Goal: Task Accomplishment & Management: Manage account settings

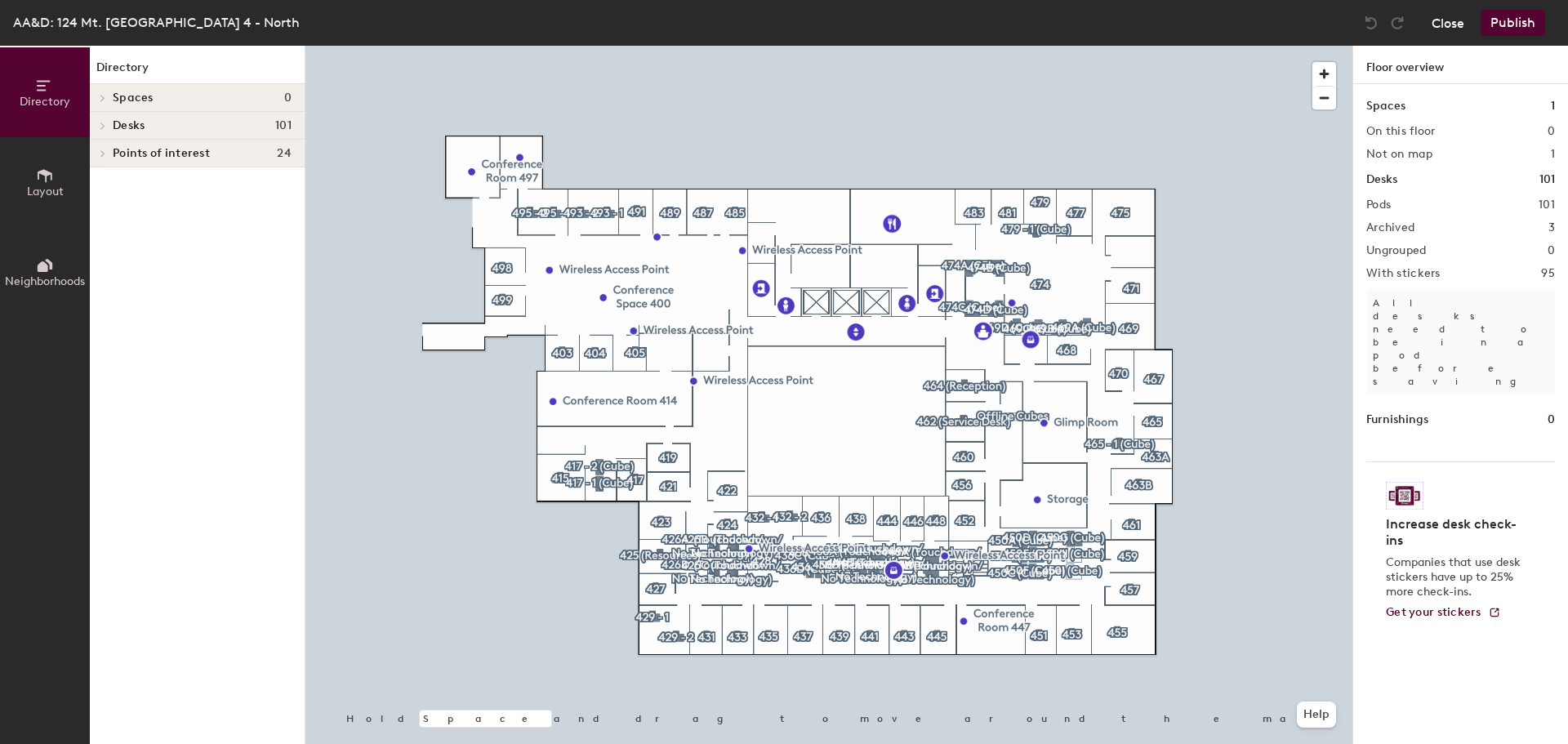
click at [1452, 27] on button "Close" at bounding box center [1448, 23] width 32 height 27
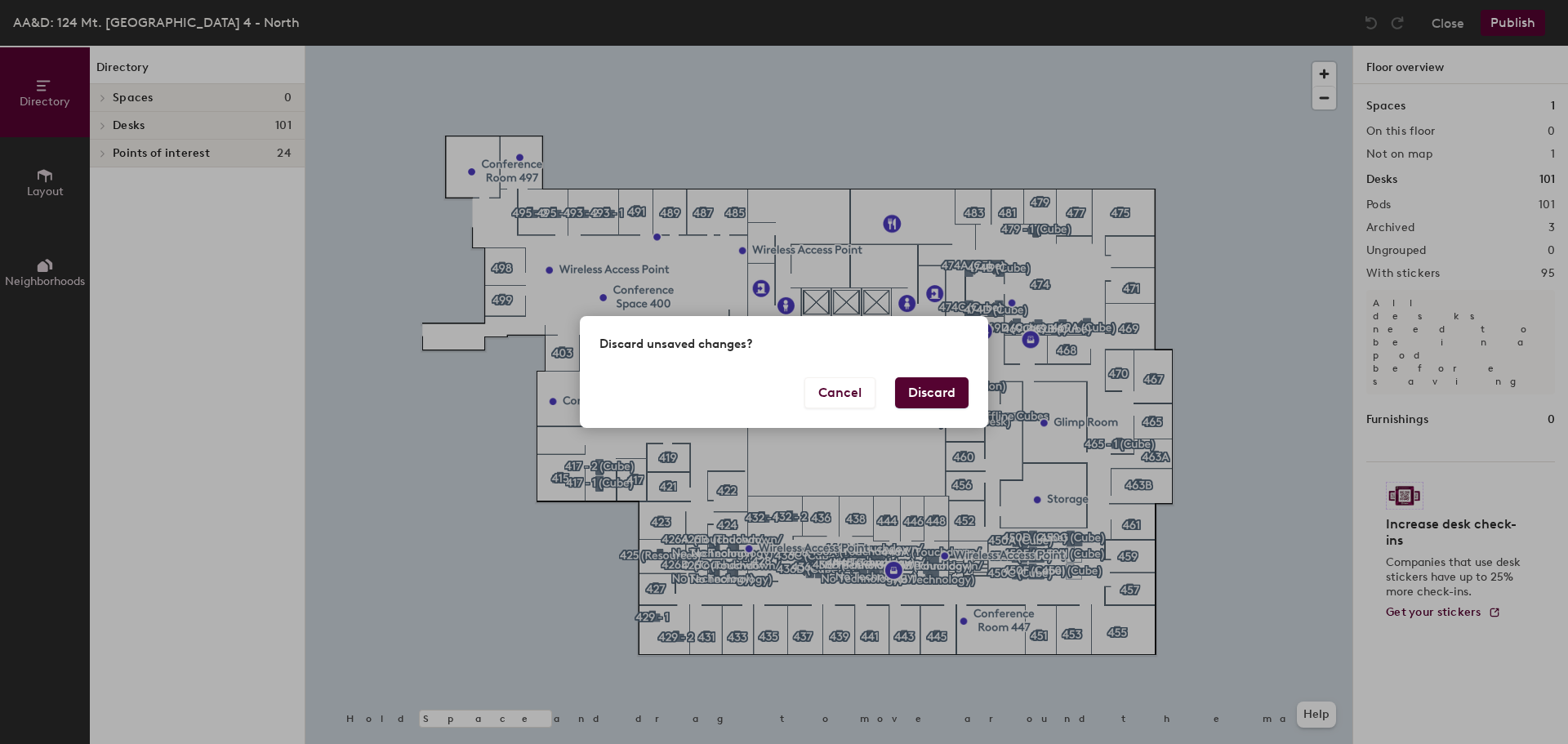
click at [941, 400] on button "Discard" at bounding box center [932, 392] width 74 height 31
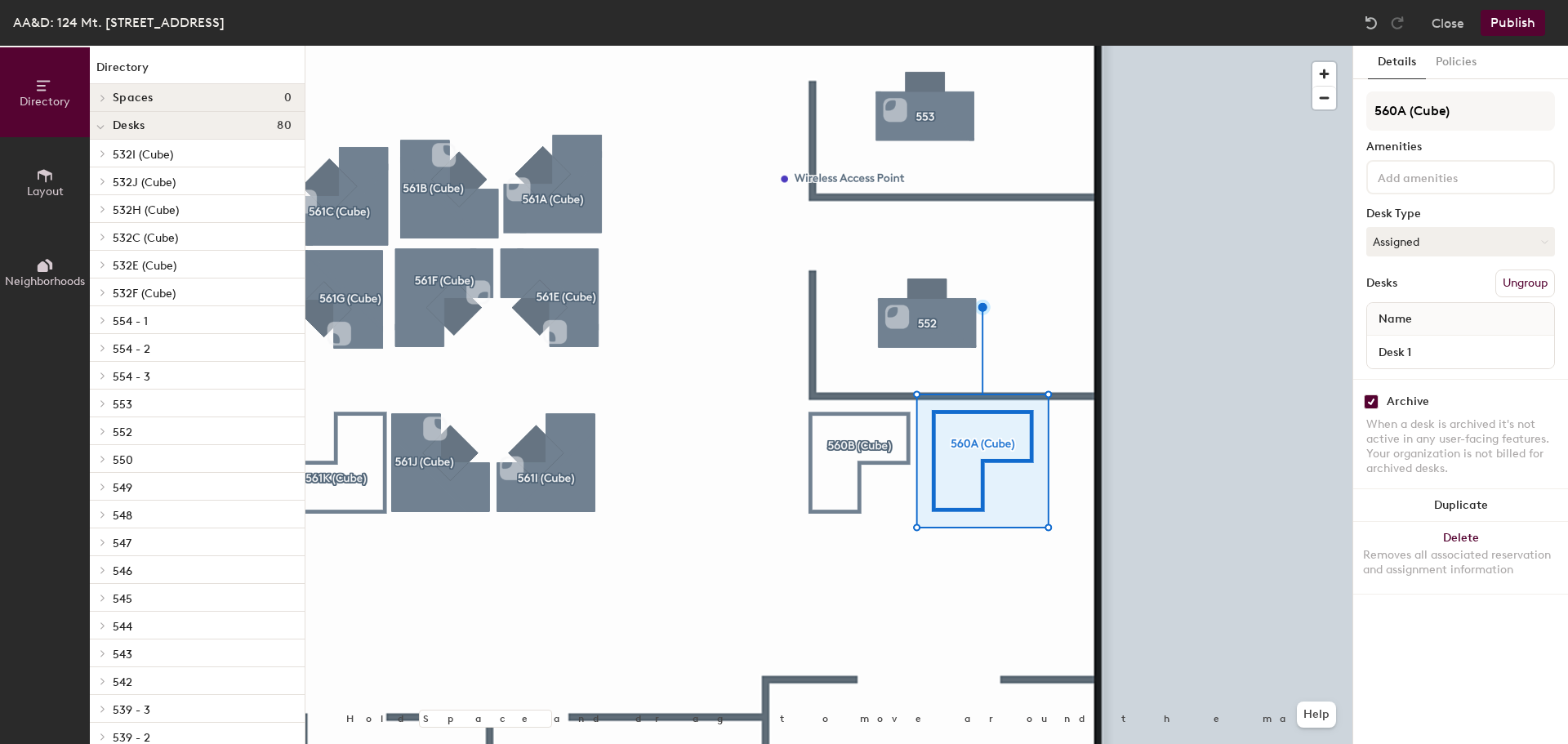
click at [1376, 403] on input "checkbox" at bounding box center [1371, 402] width 15 height 15
checkbox input "false"
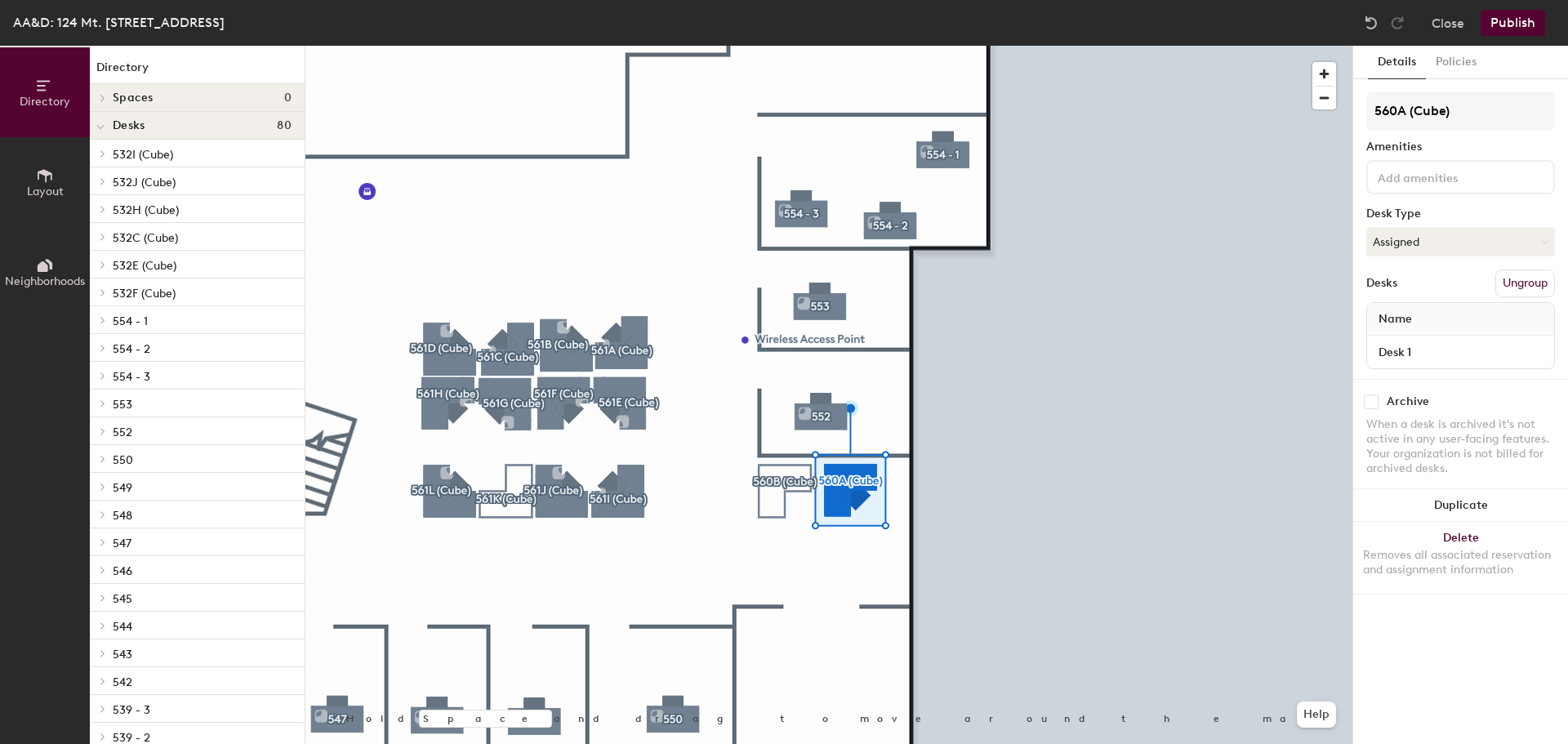
click at [1517, 27] on button "Publish" at bounding box center [1513, 23] width 64 height 27
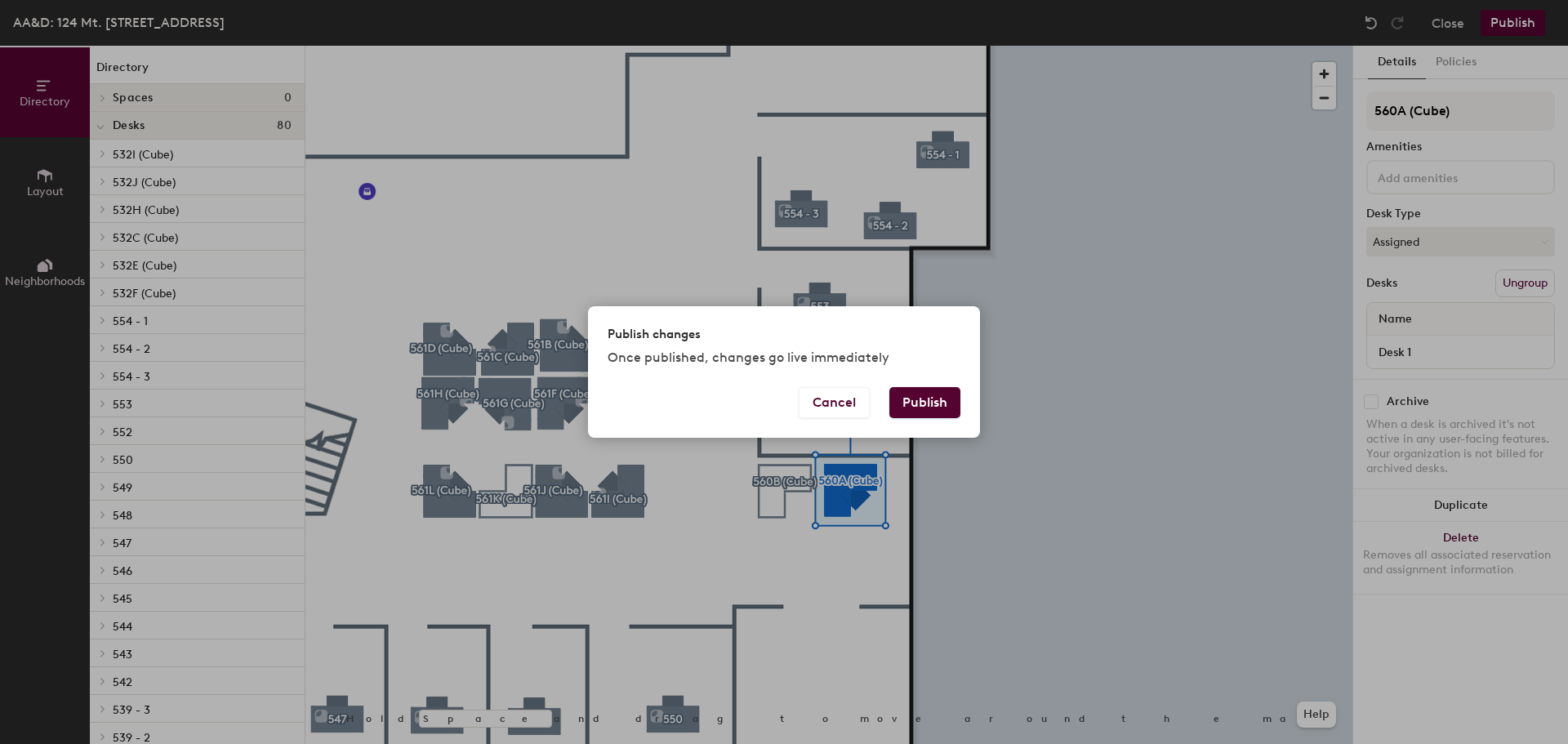
click at [965, 404] on div "Cancel Publish" at bounding box center [784, 412] width 392 height 50
click at [944, 407] on button "Publish" at bounding box center [924, 402] width 71 height 31
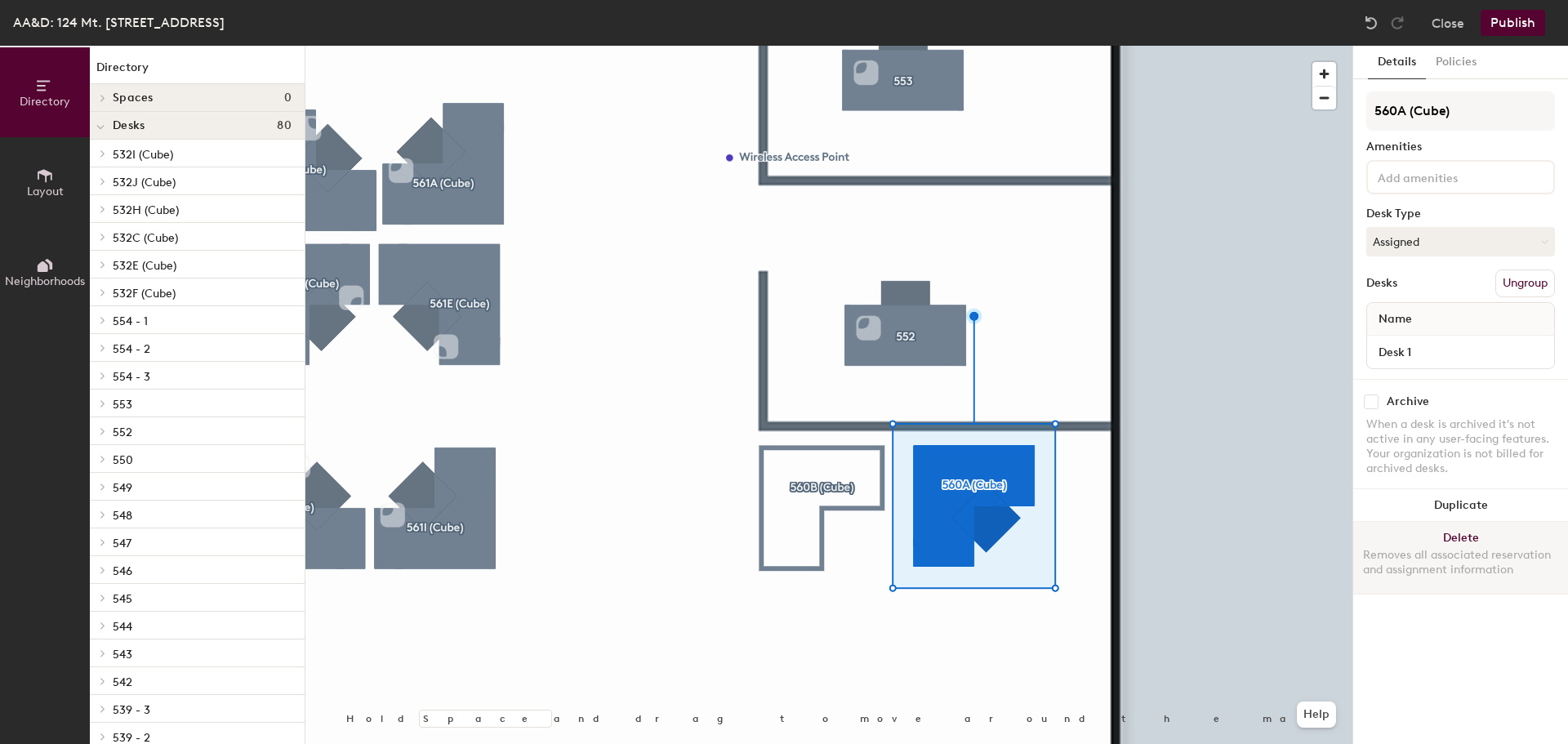
click at [1430, 533] on button "Delete Removes all associated reservation and assignment information" at bounding box center [1460, 558] width 215 height 72
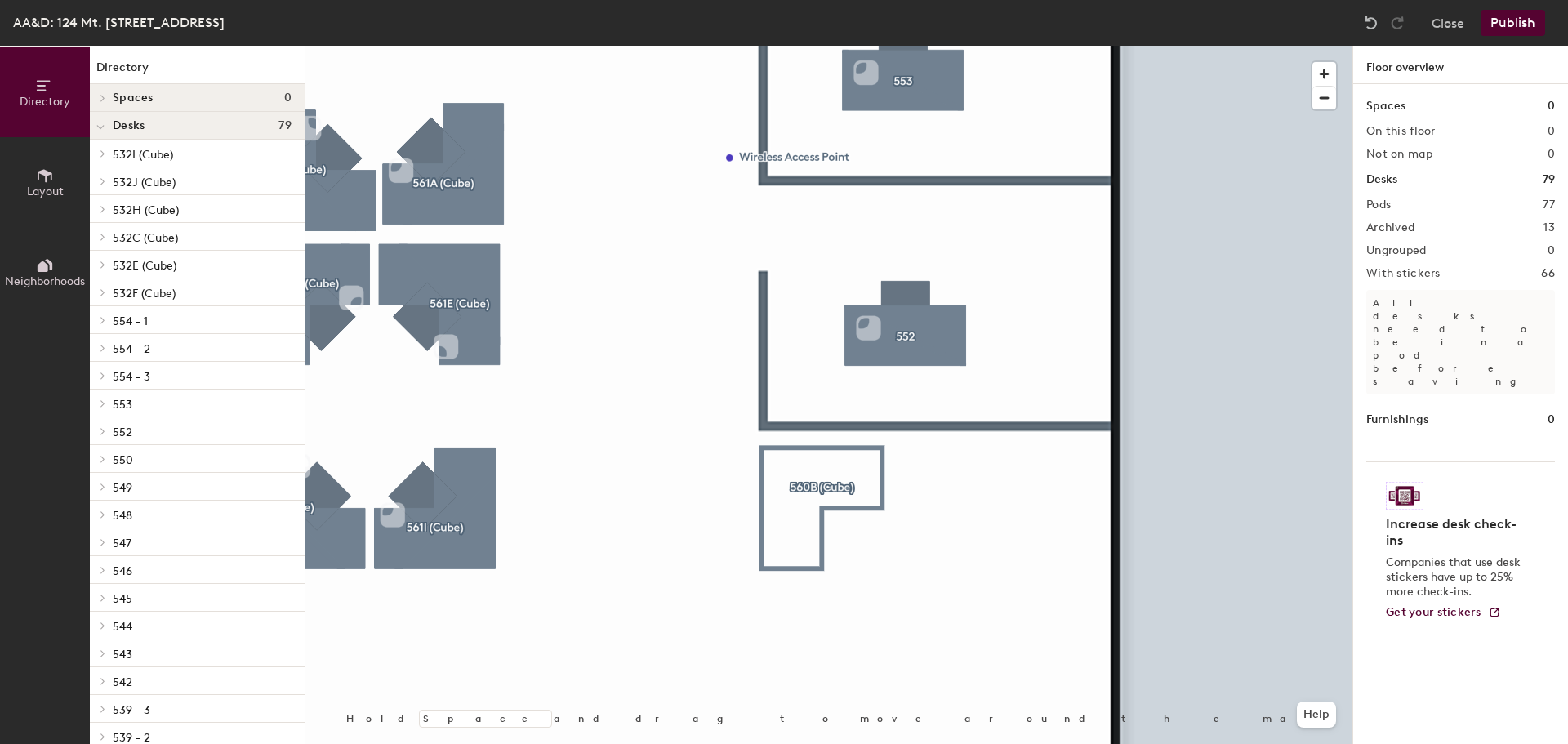
click at [57, 201] on button "Layout" at bounding box center [45, 182] width 90 height 90
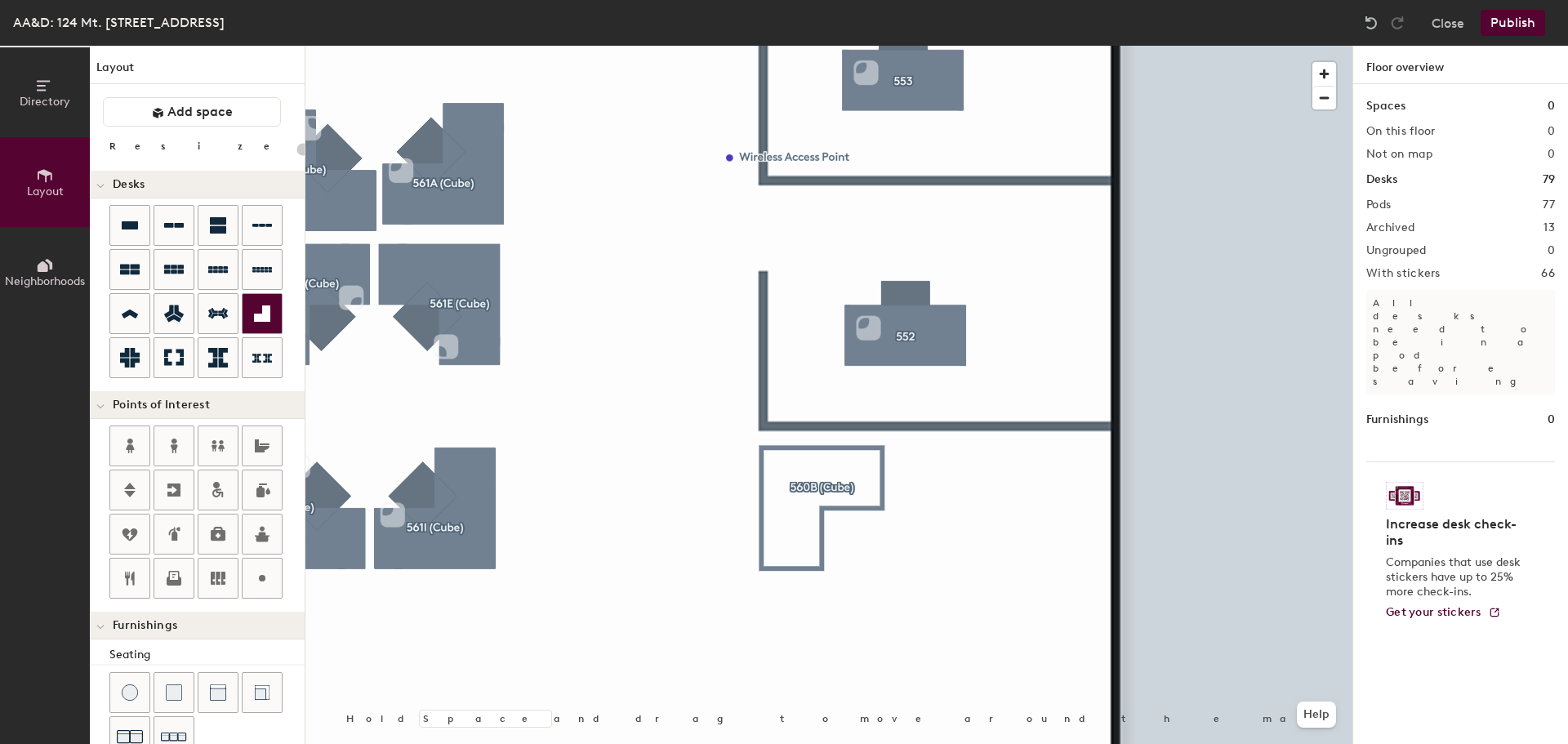
click at [257, 310] on icon at bounding box center [262, 313] width 20 height 20
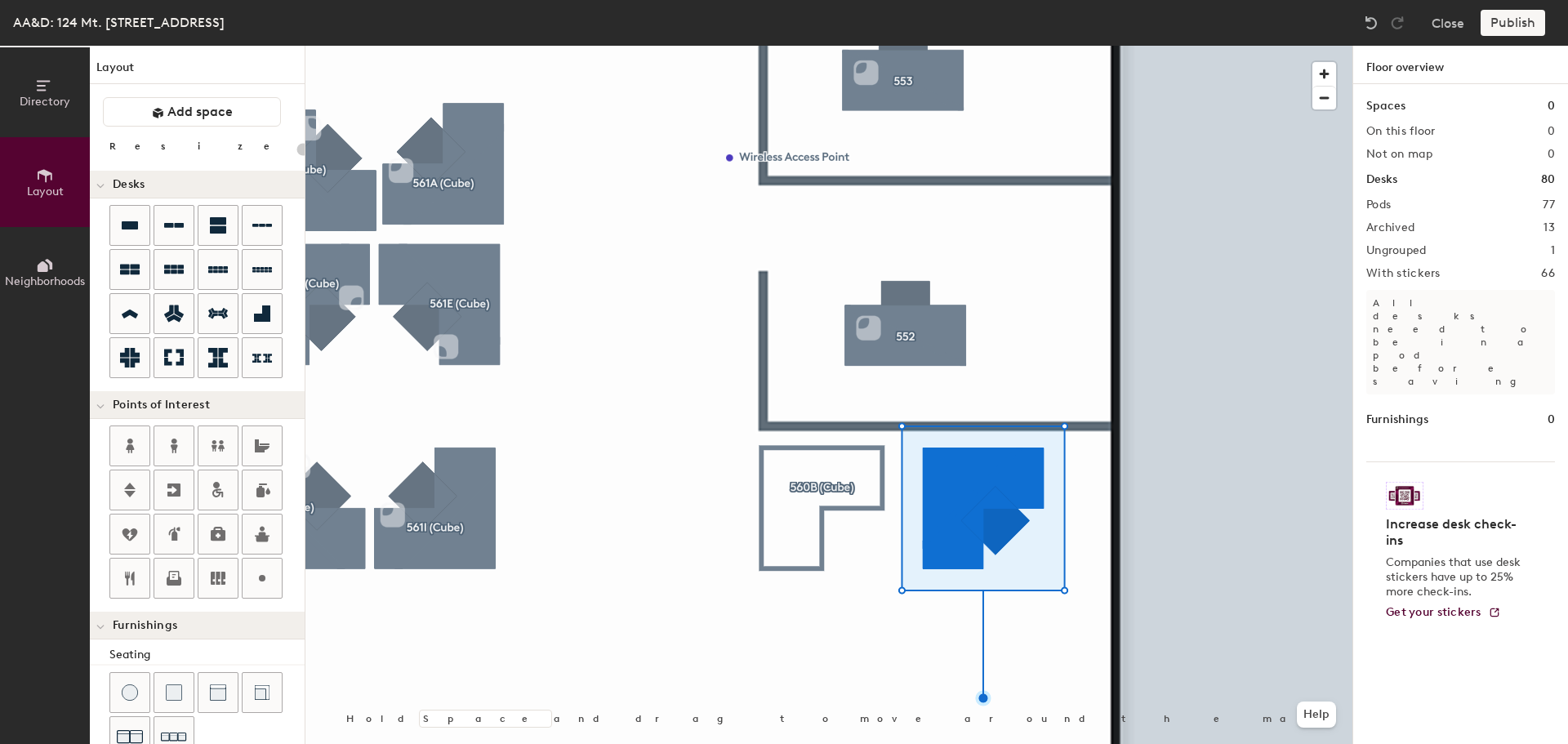
type input "100"
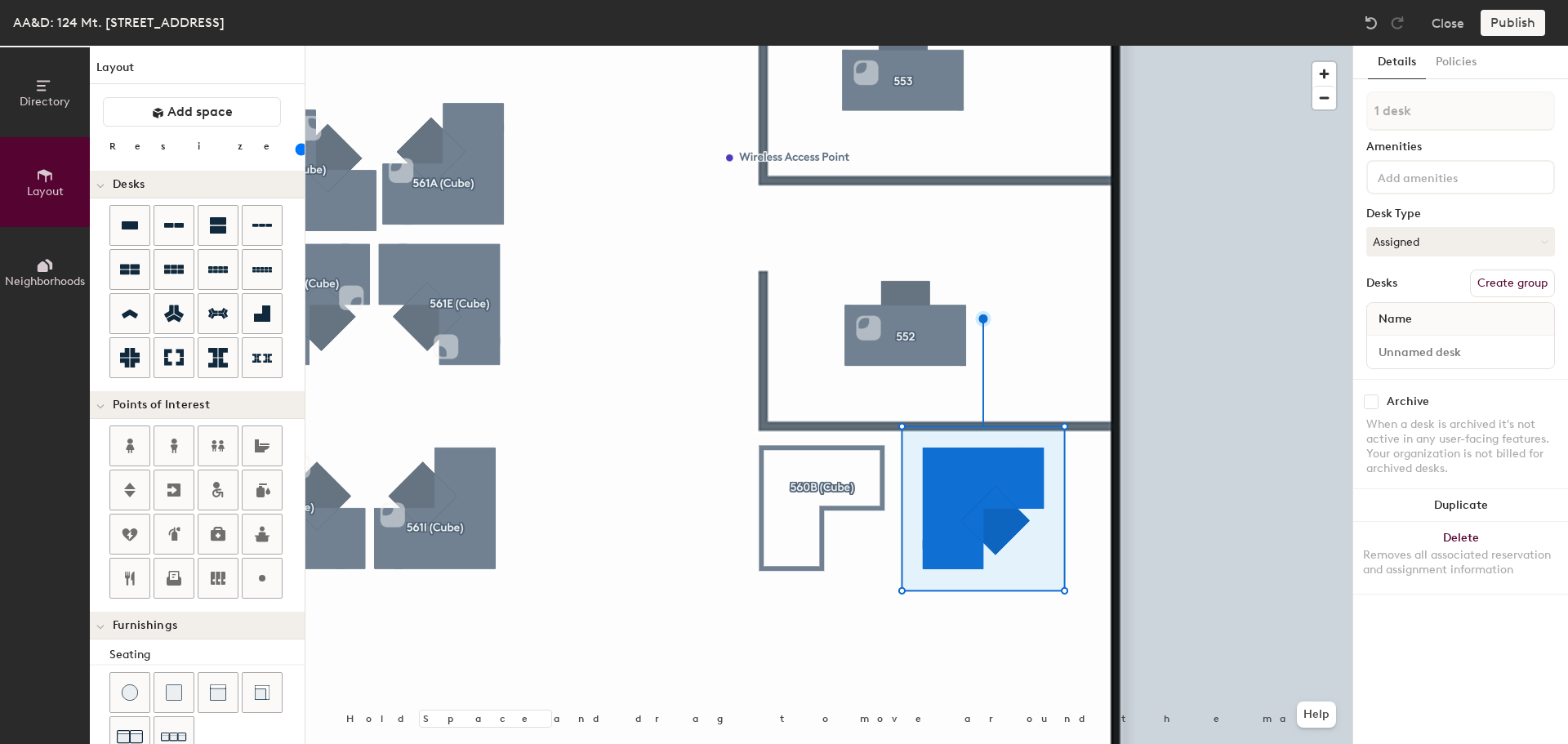
click at [1510, 276] on button "Create group" at bounding box center [1512, 283] width 85 height 27
click at [1218, 98] on div "Directory Layout Neighborhoods Layout Add space Resize Desks Points of Interest…" at bounding box center [784, 394] width 1568 height 698
click at [1518, 24] on button "Publish" at bounding box center [1513, 23] width 64 height 27
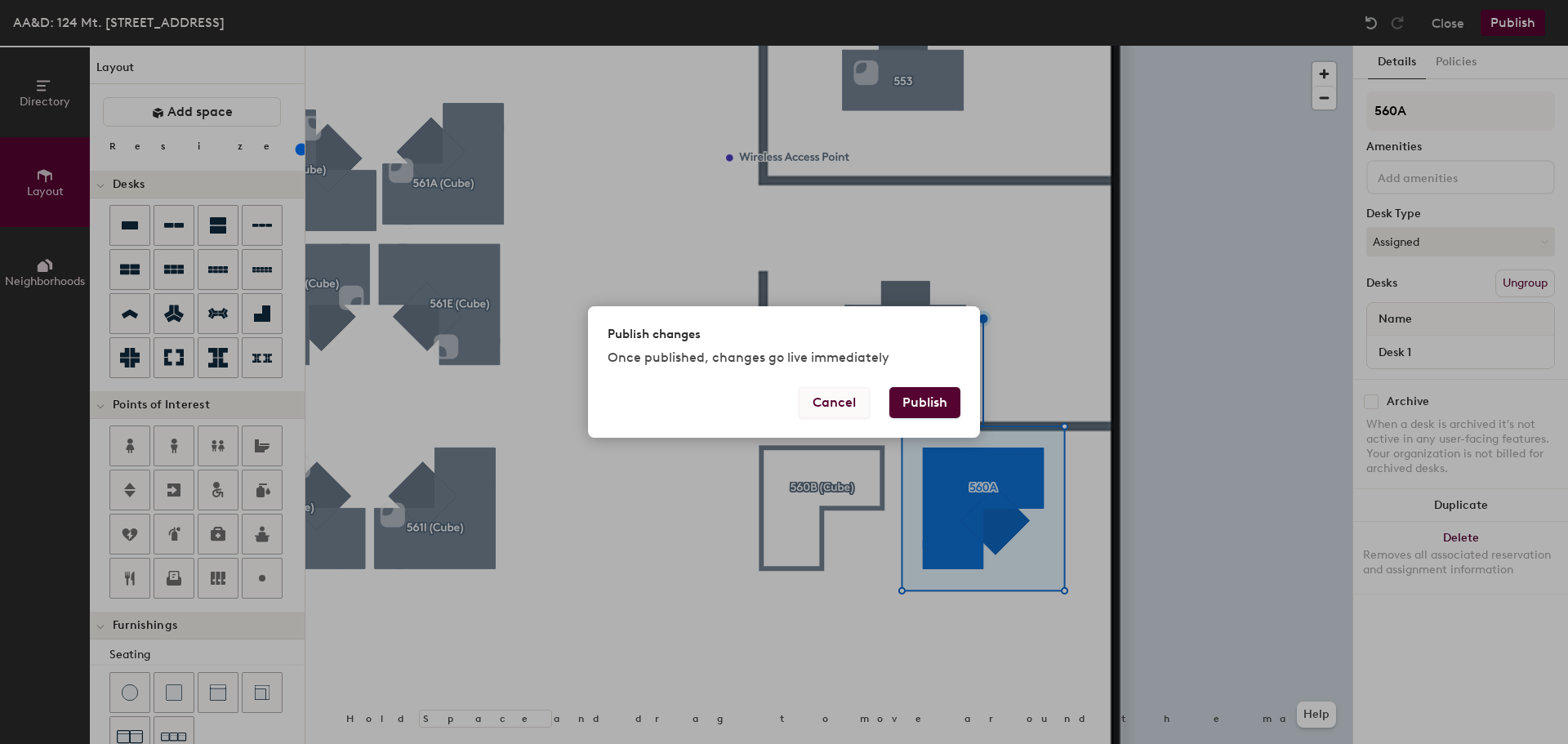
click at [834, 413] on button "Cancel" at bounding box center [834, 402] width 71 height 31
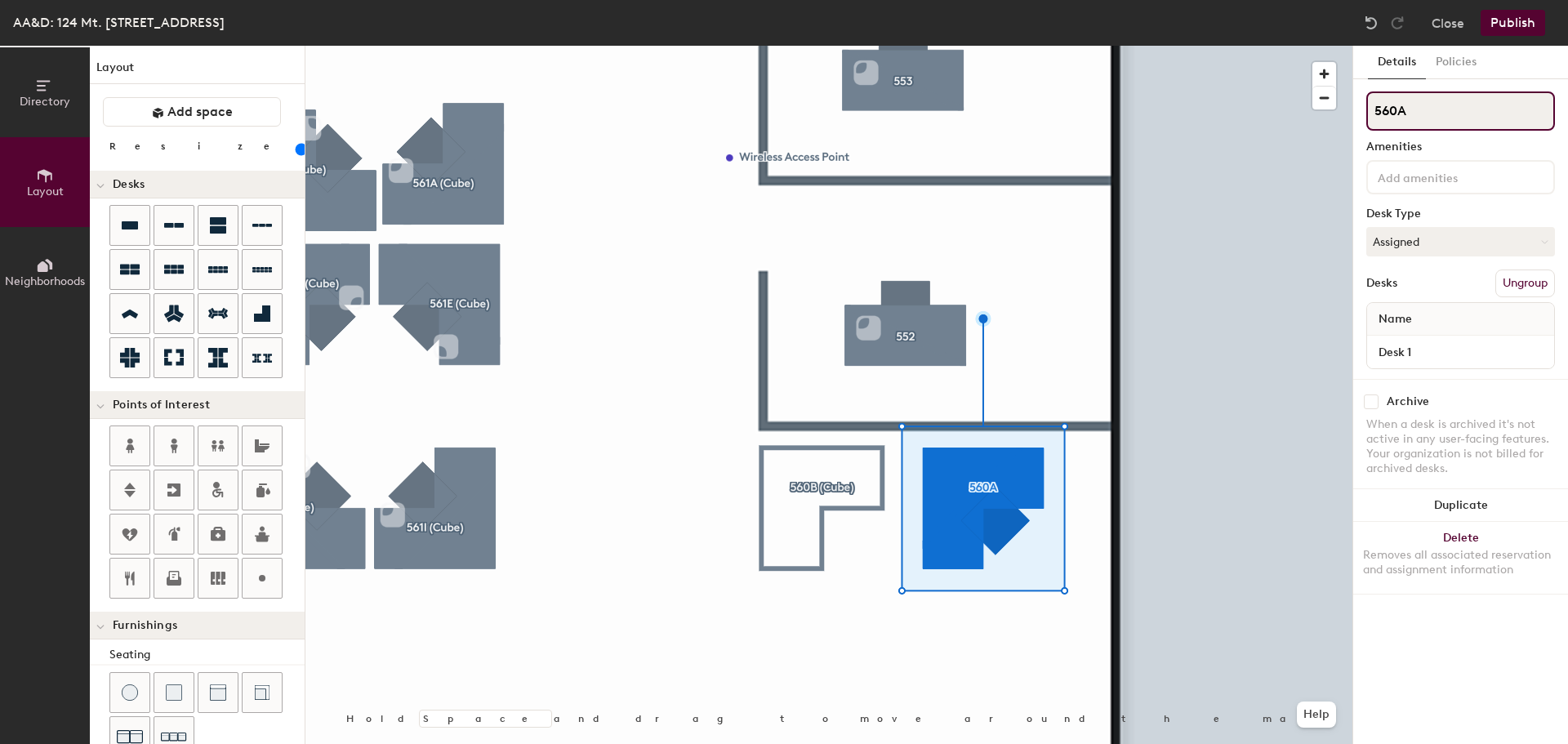
click at [1434, 126] on input "560A" at bounding box center [1460, 111] width 188 height 39
type input "560A (Cube)"
click at [1509, 34] on button "Publish" at bounding box center [1513, 23] width 64 height 27
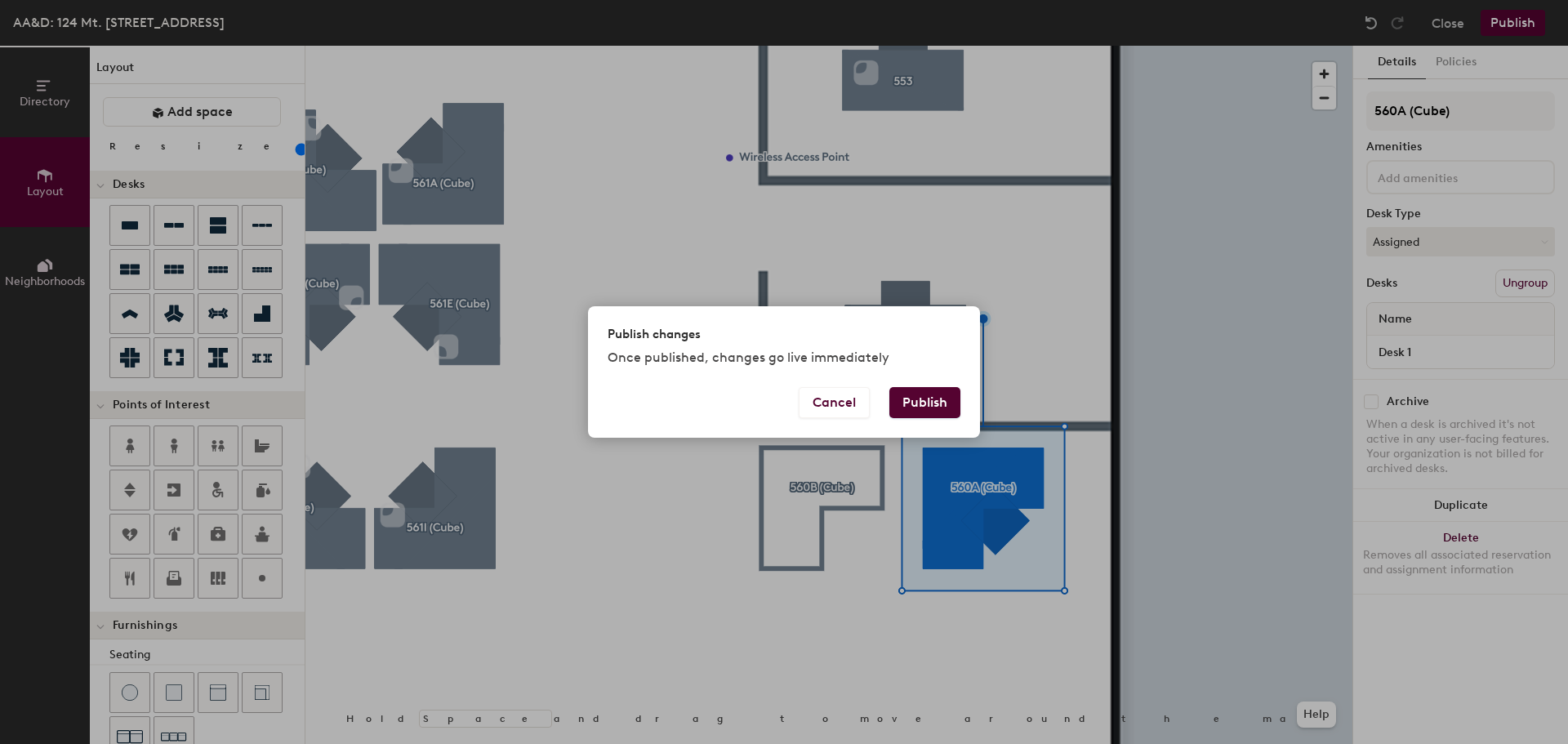
click at [915, 407] on button "Publish" at bounding box center [924, 402] width 71 height 31
type input "20"
